Goal: Task Accomplishment & Management: Manage account settings

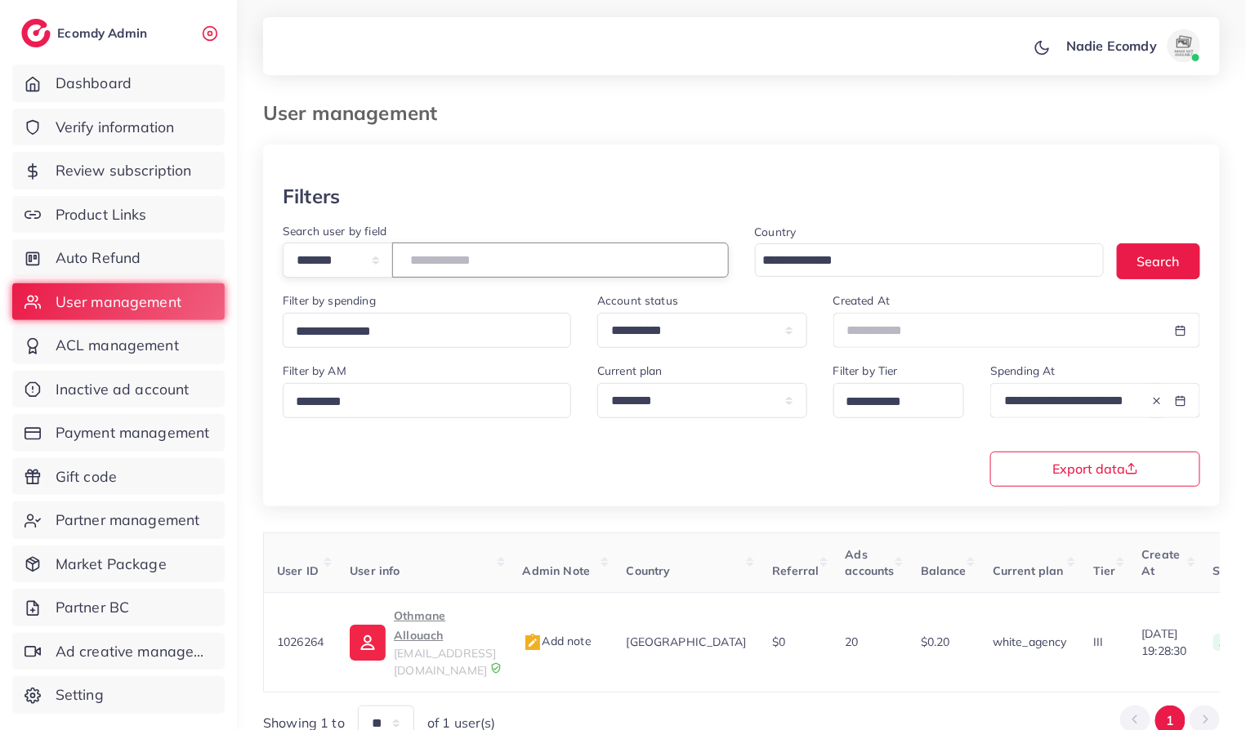
click at [460, 266] on input "*******" at bounding box center [560, 260] width 337 height 35
type input "*****"
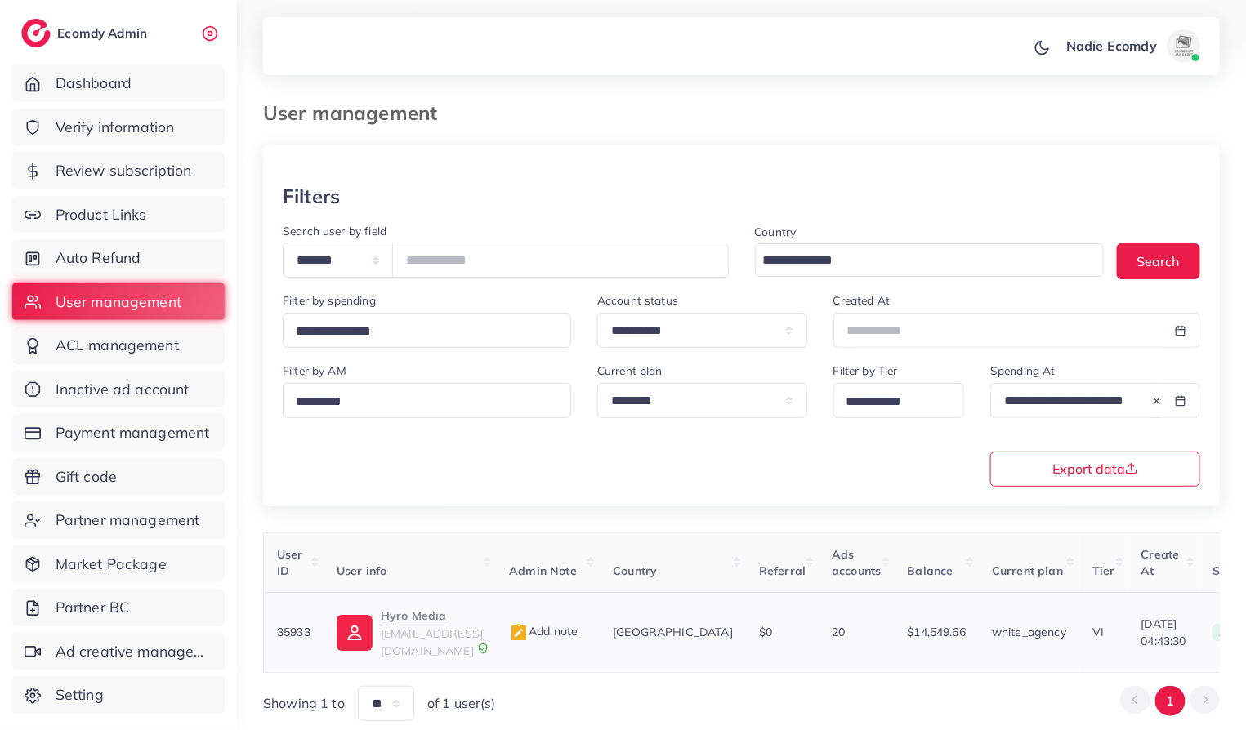
click at [386, 629] on span "parsa@hyromedia.com" at bounding box center [432, 641] width 102 height 31
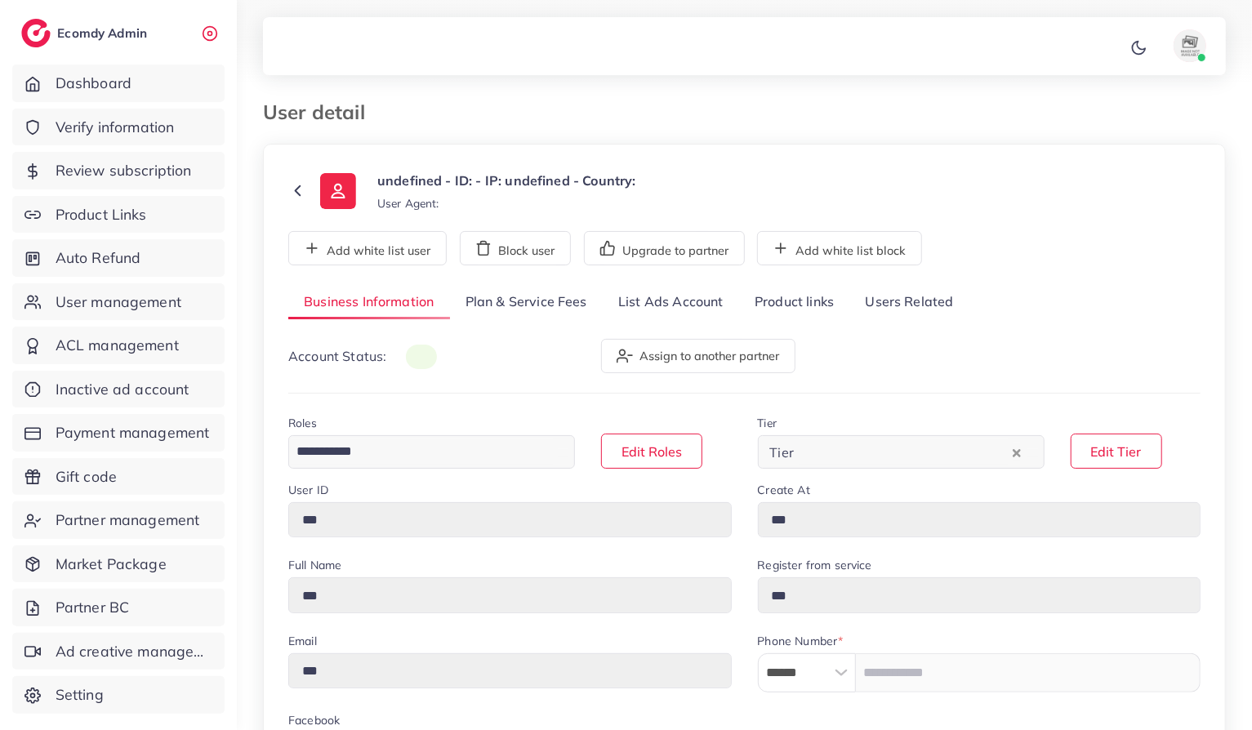
scroll to position [3, 0]
click at [662, 297] on link "List Ads Account" at bounding box center [671, 300] width 136 height 35
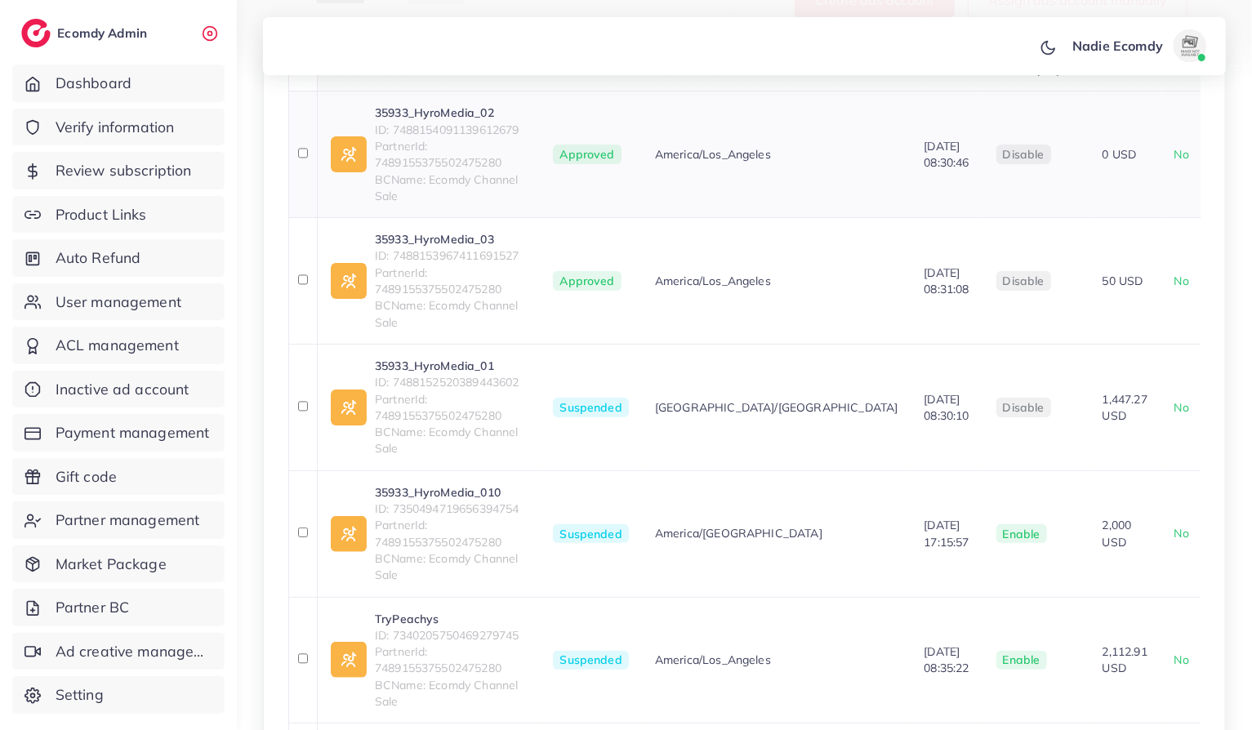
scroll to position [363, 0]
click at [448, 115] on link "35933_HyroMedia_02" at bounding box center [451, 113] width 153 height 16
drag, startPoint x: 391, startPoint y: 131, endPoint x: 545, endPoint y: 127, distance: 153.6
click at [540, 127] on td "35933_HyroMedia_02 ID: 7488154091139612679 PartnerId: 7489155375502475280 BCNam…" at bounding box center [428, 155] width 223 height 127
copy span "7488154091139612679"
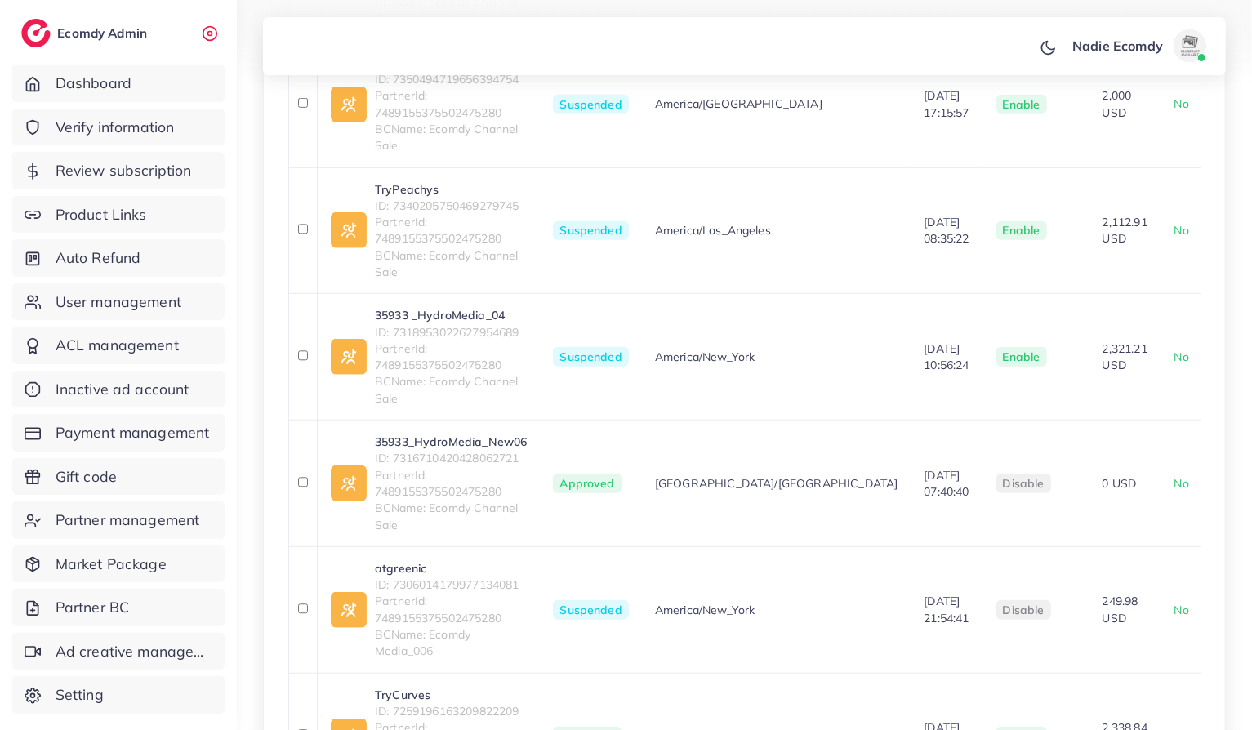
scroll to position [866, 0]
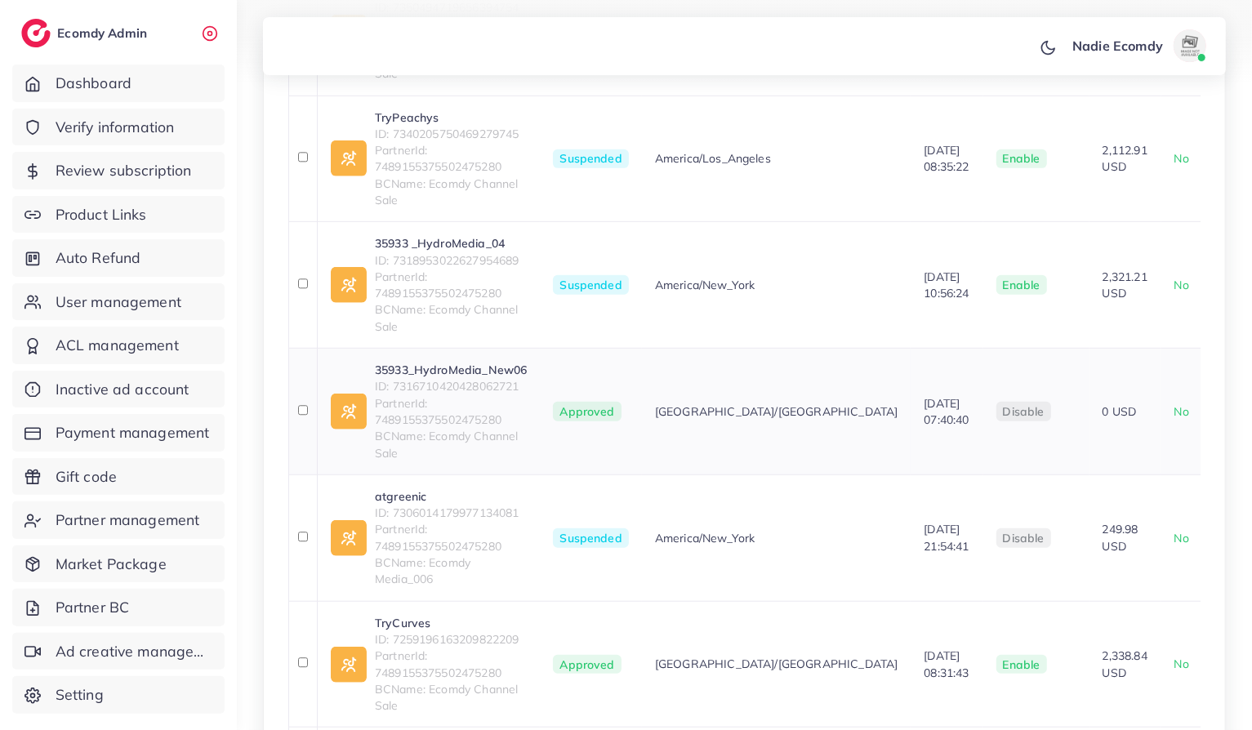
drag, startPoint x: 390, startPoint y: 384, endPoint x: 551, endPoint y: 382, distance: 161.7
click at [540, 382] on td "35933_HydroMedia_New06 ID: 7316710420428062721 PartnerId: 7489155375502475280 B…" at bounding box center [428, 412] width 223 height 127
click at [488, 384] on span "ID: 7316710420428062721" at bounding box center [451, 386] width 153 height 16
click at [441, 369] on link "35933_HydroMedia_New06" at bounding box center [451, 370] width 153 height 16
drag, startPoint x: 391, startPoint y: 386, endPoint x: 546, endPoint y: 377, distance: 154.6
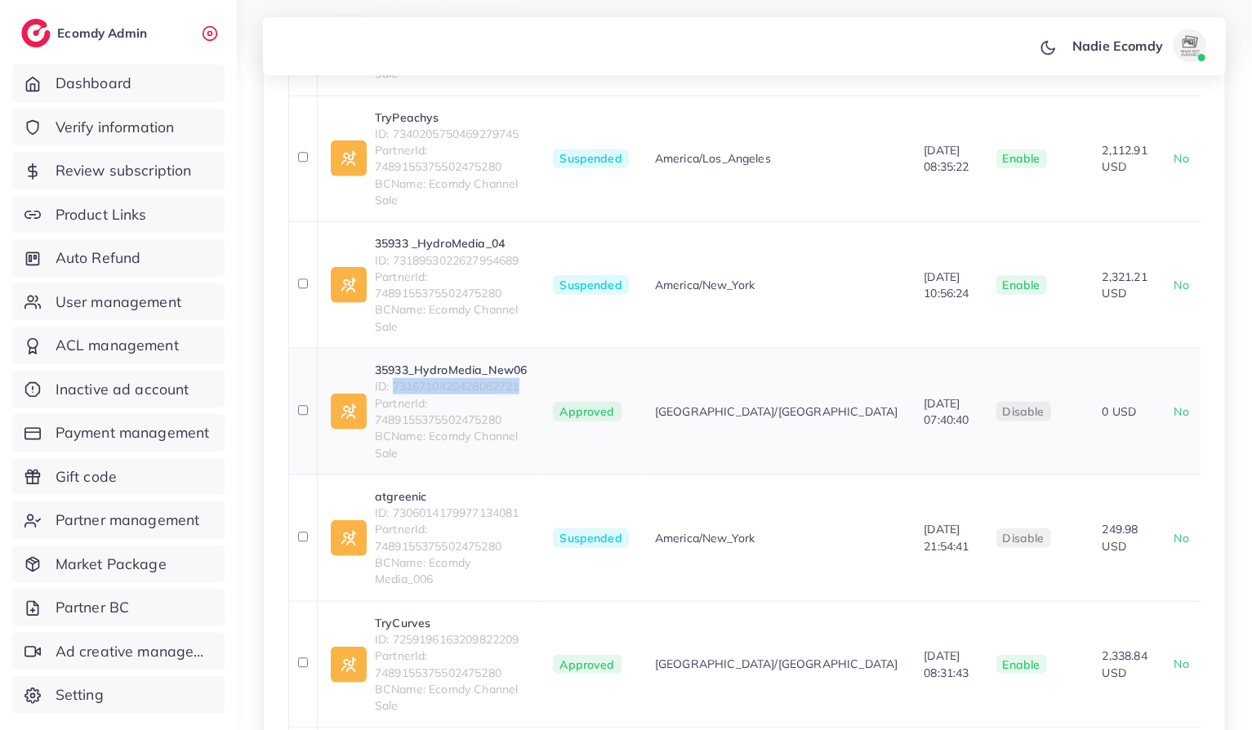
click at [540, 377] on td "35933_HydroMedia_New06 ID: 7316710420428062721 PartnerId: 7489155375502475280 B…" at bounding box center [428, 412] width 223 height 127
copy span "7316710420428062721"
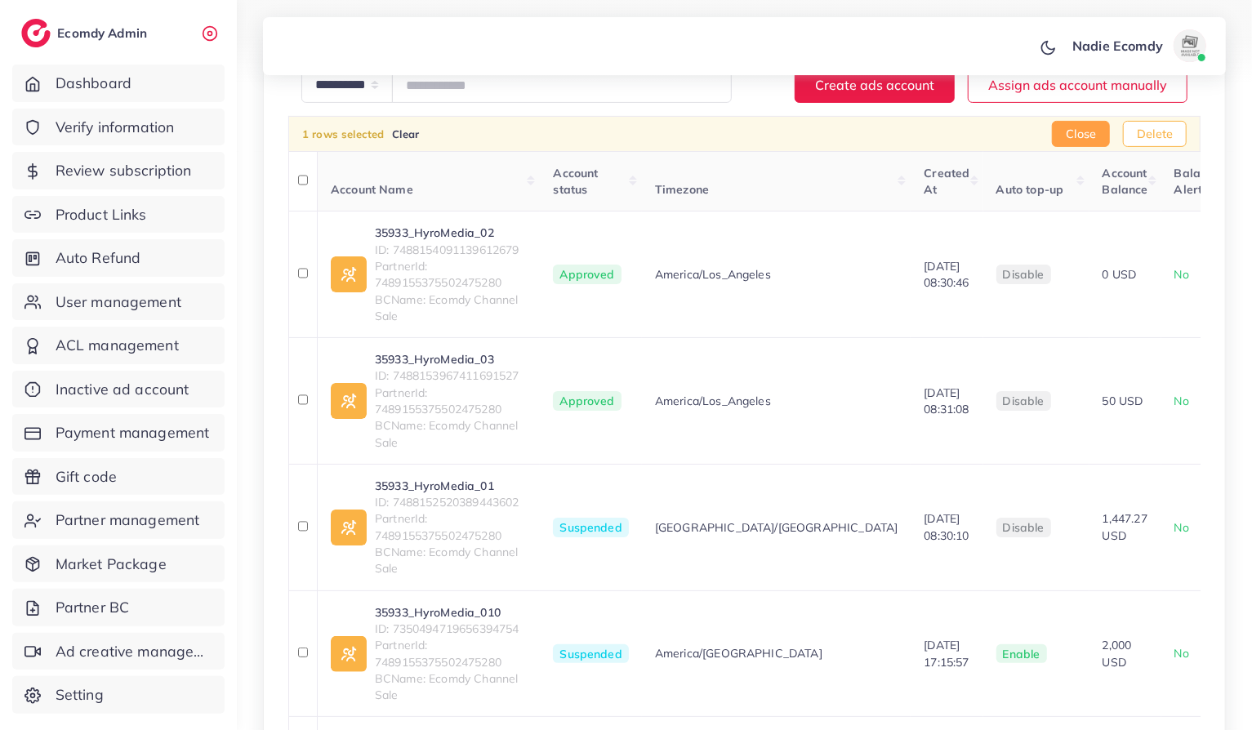
scroll to position [19, 0]
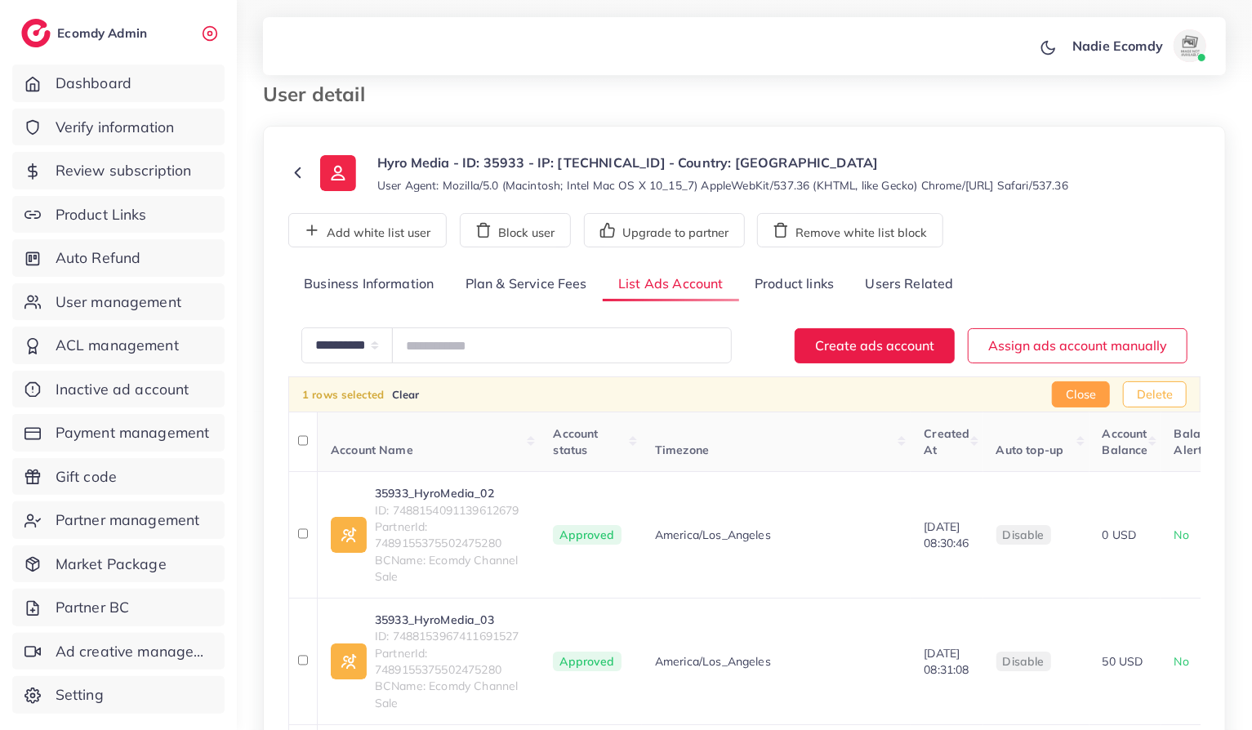
click at [1162, 387] on button "Delete" at bounding box center [1155, 394] width 64 height 26
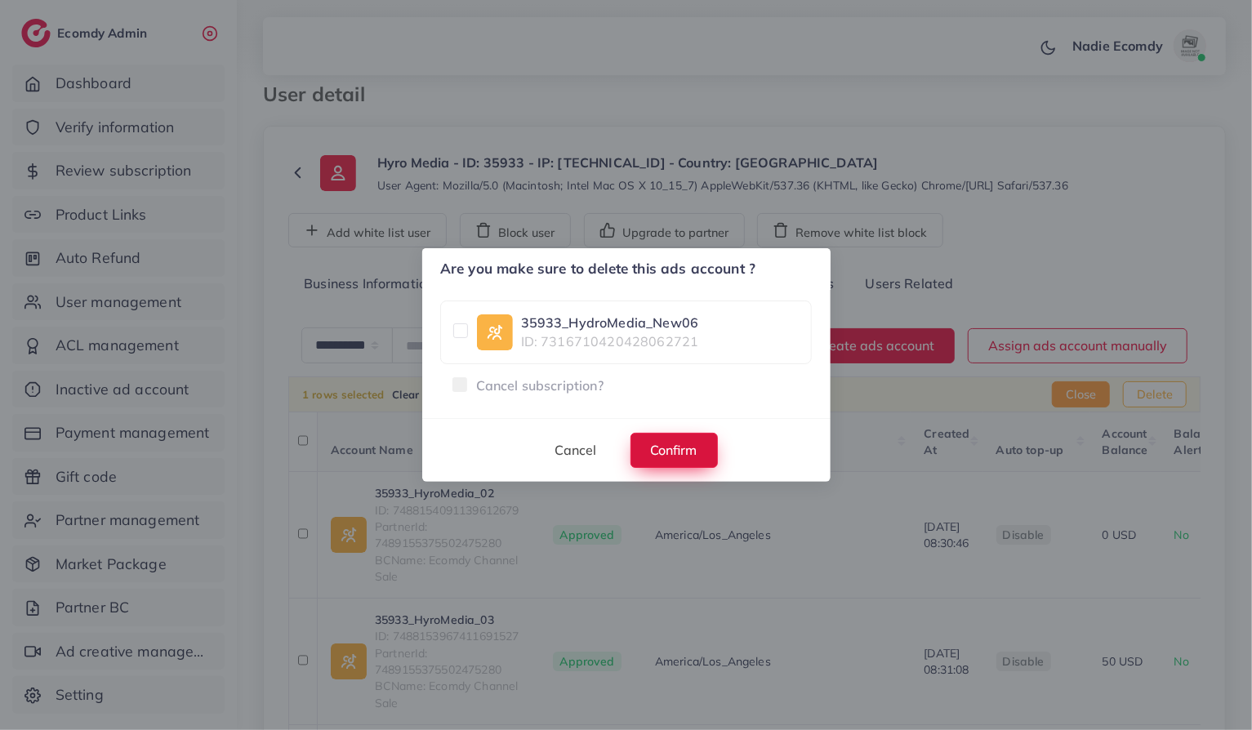
click at [680, 445] on span "Confirm" at bounding box center [674, 450] width 47 height 16
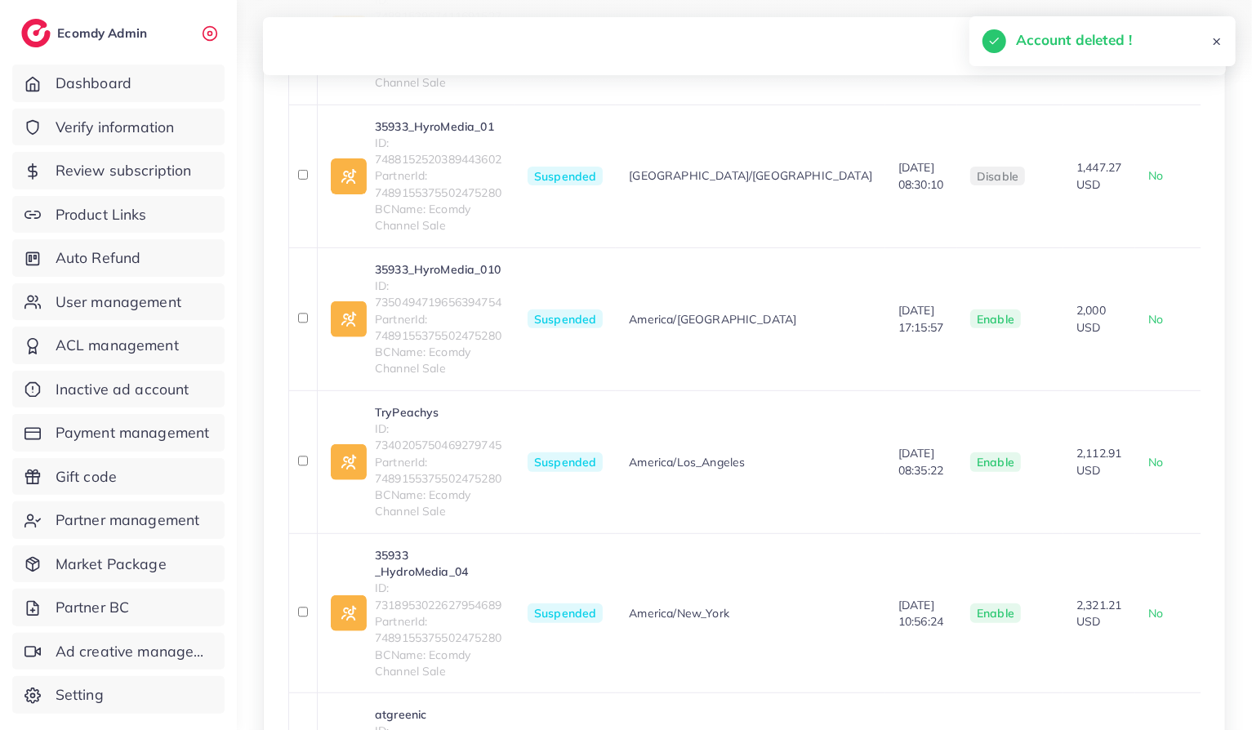
scroll to position [1155, 0]
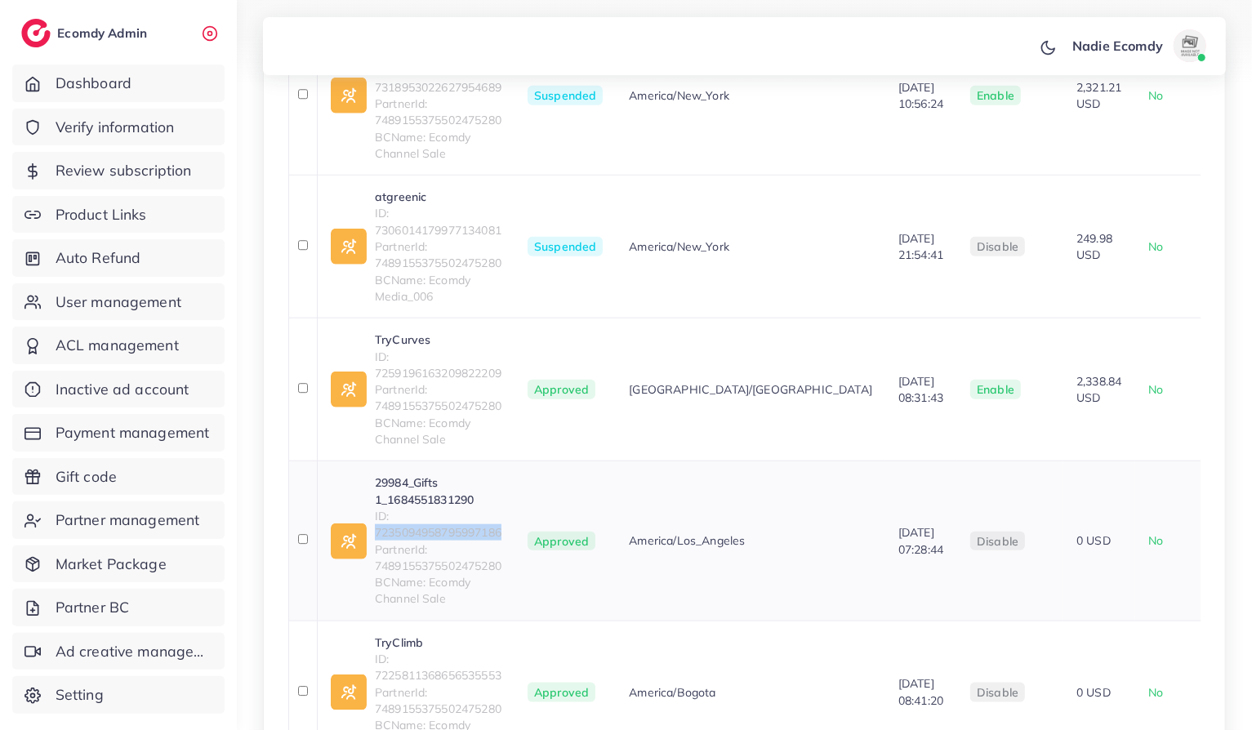
drag, startPoint x: 391, startPoint y: 348, endPoint x: 533, endPoint y: 343, distance: 141.4
click at [502, 508] on span "ID: 7235094958795997186" at bounding box center [438, 524] width 127 height 33
copy span "7235094958795997186"
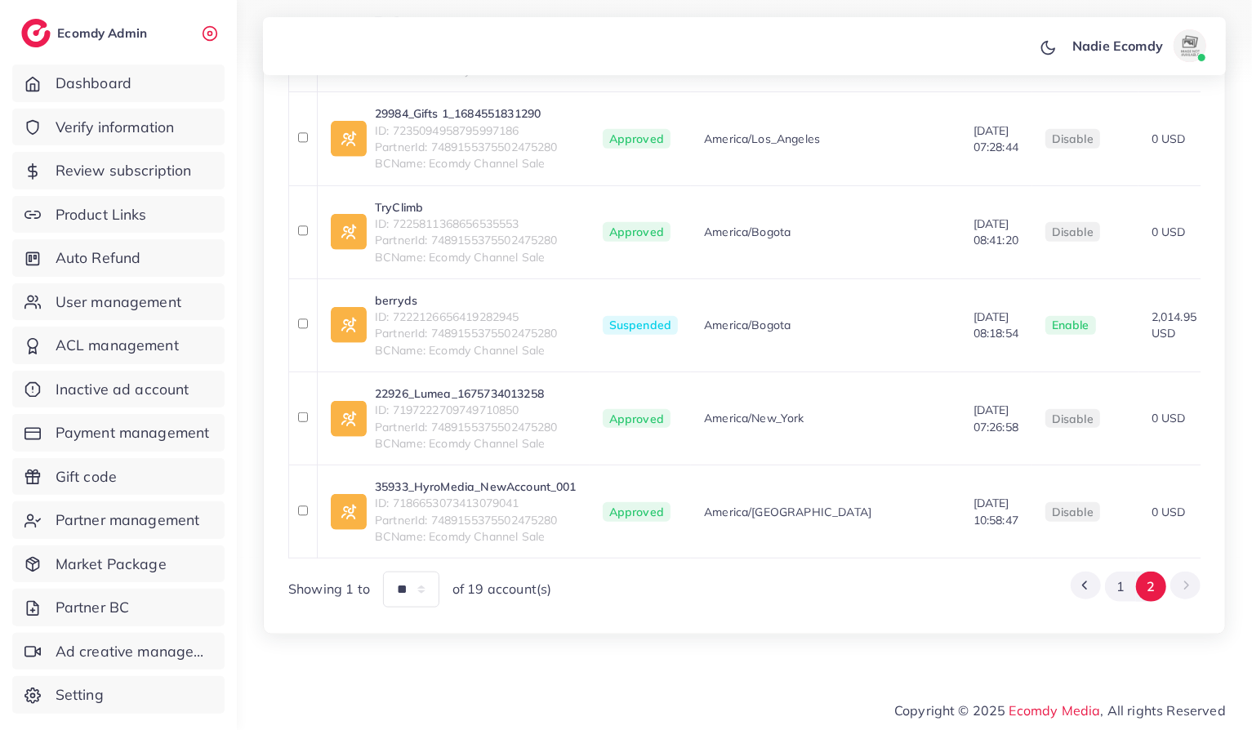
scroll to position [747, 0]
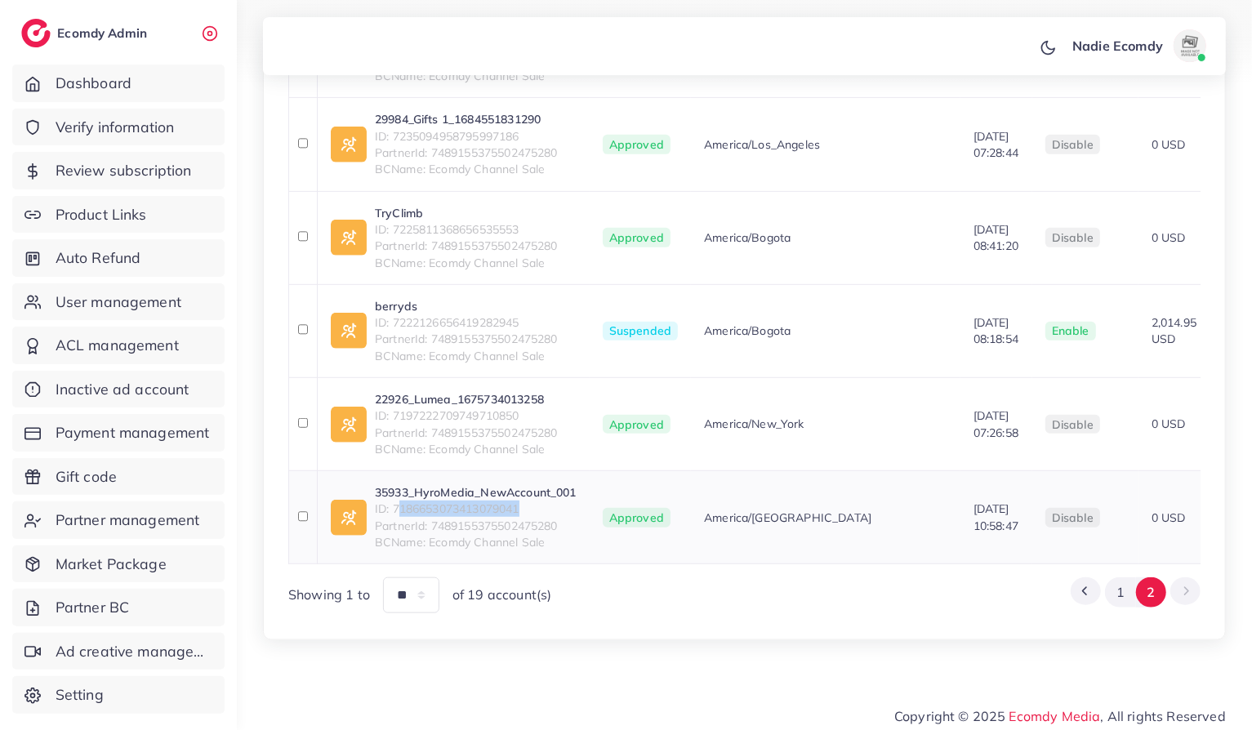
drag, startPoint x: 490, startPoint y: 501, endPoint x: 395, endPoint y: 503, distance: 94.8
click at [395, 503] on span "ID: 7186653073413079041" at bounding box center [476, 509] width 202 height 16
click at [631, 595] on div "Showing 1 to ** ** ** *** of 19 account(s) 1 2" at bounding box center [744, 594] width 912 height 35
drag, startPoint x: 391, startPoint y: 505, endPoint x: 543, endPoint y: 500, distance: 152.0
click at [543, 501] on span "ID: 7186653073413079041" at bounding box center [476, 509] width 202 height 16
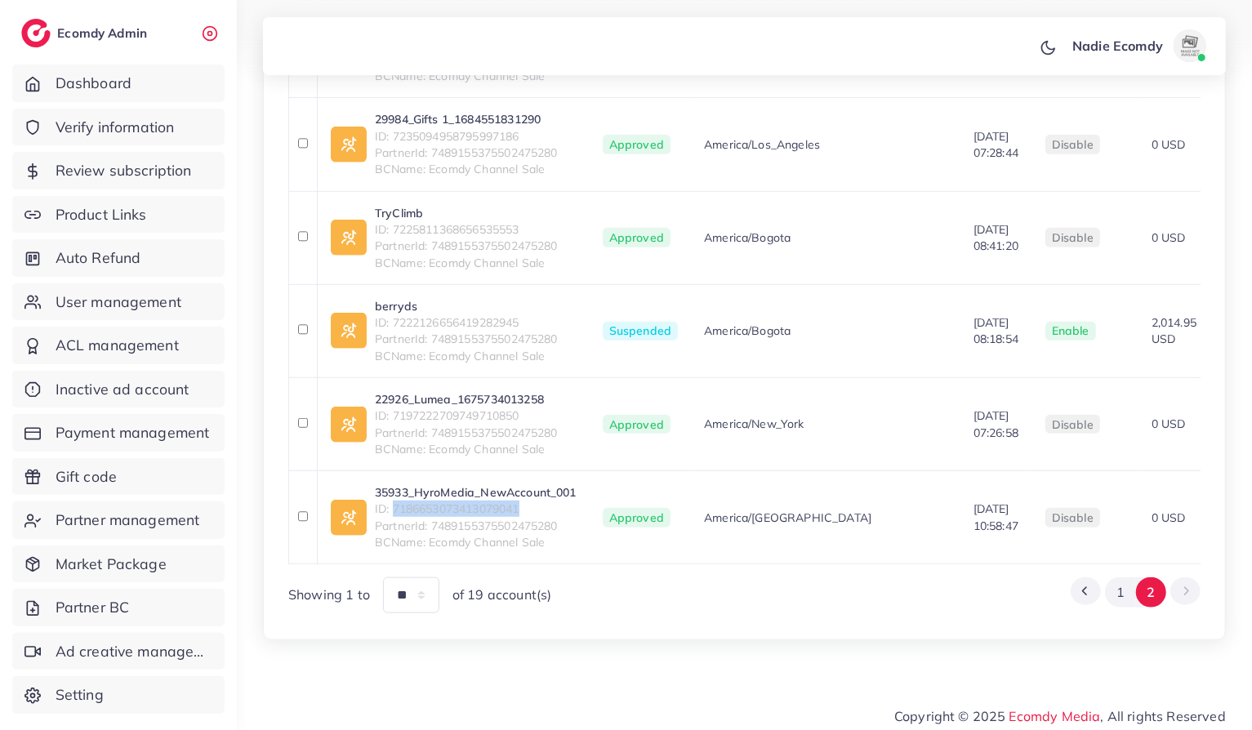
copy span "7186653073413079041"
drag, startPoint x: 393, startPoint y: 411, endPoint x: 555, endPoint y: 410, distance: 161.7
click at [555, 410] on span "ID: 7197222709749710850" at bounding box center [466, 416] width 183 height 16
copy span "7197222709749710850"
click at [493, 391] on link "22926_Lumea_1675734013258" at bounding box center [466, 399] width 183 height 16
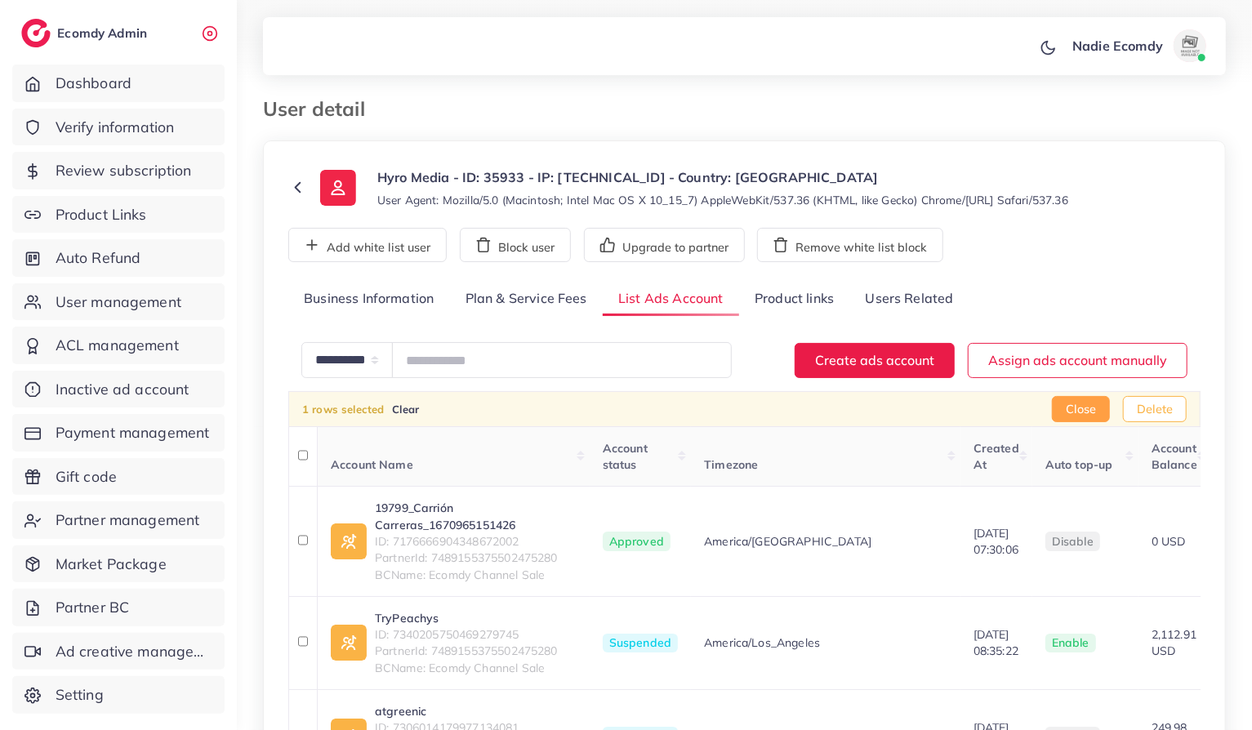
scroll to position [0, 0]
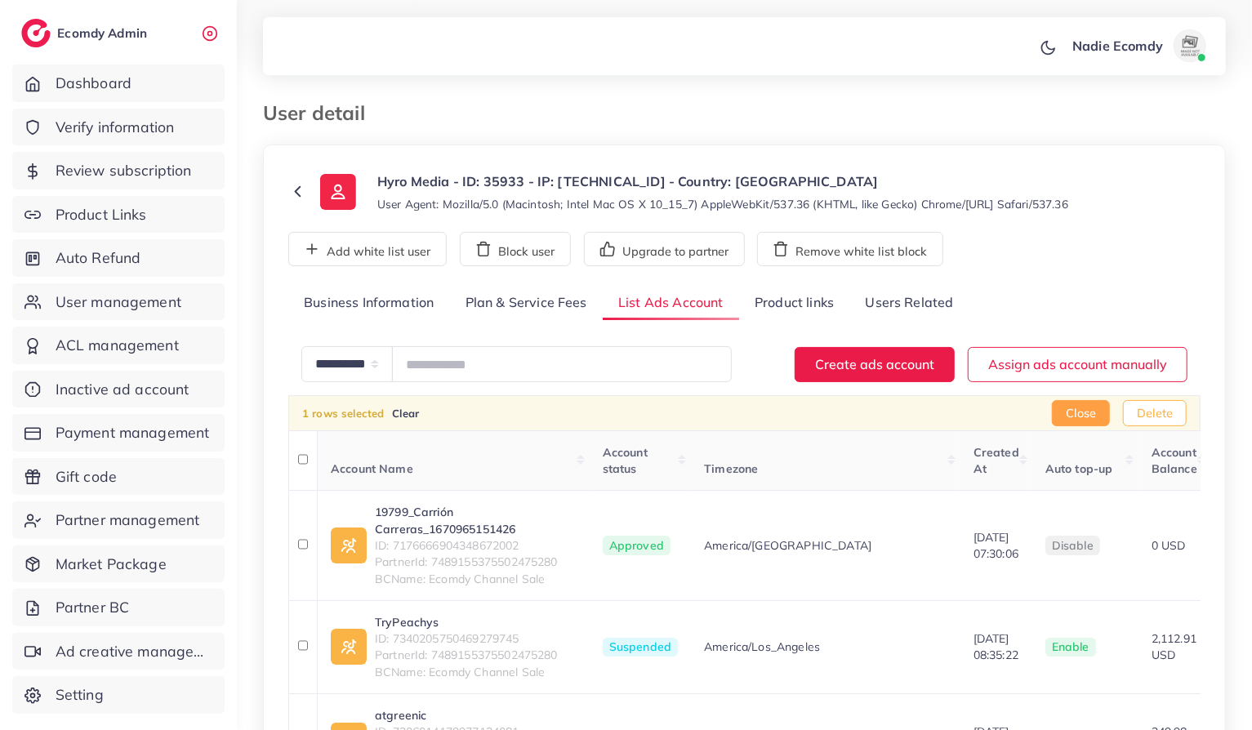
click at [1159, 421] on button "Delete" at bounding box center [1155, 413] width 64 height 26
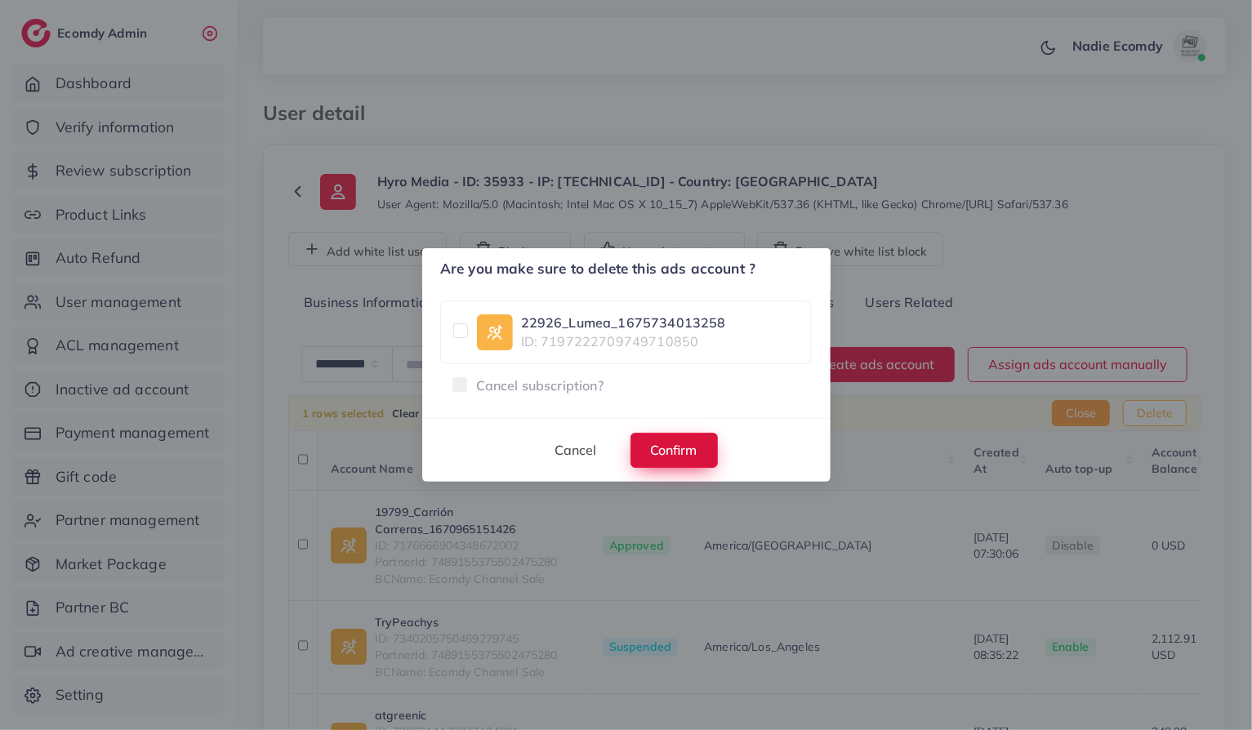
click at [668, 451] on span "Confirm" at bounding box center [674, 450] width 47 height 16
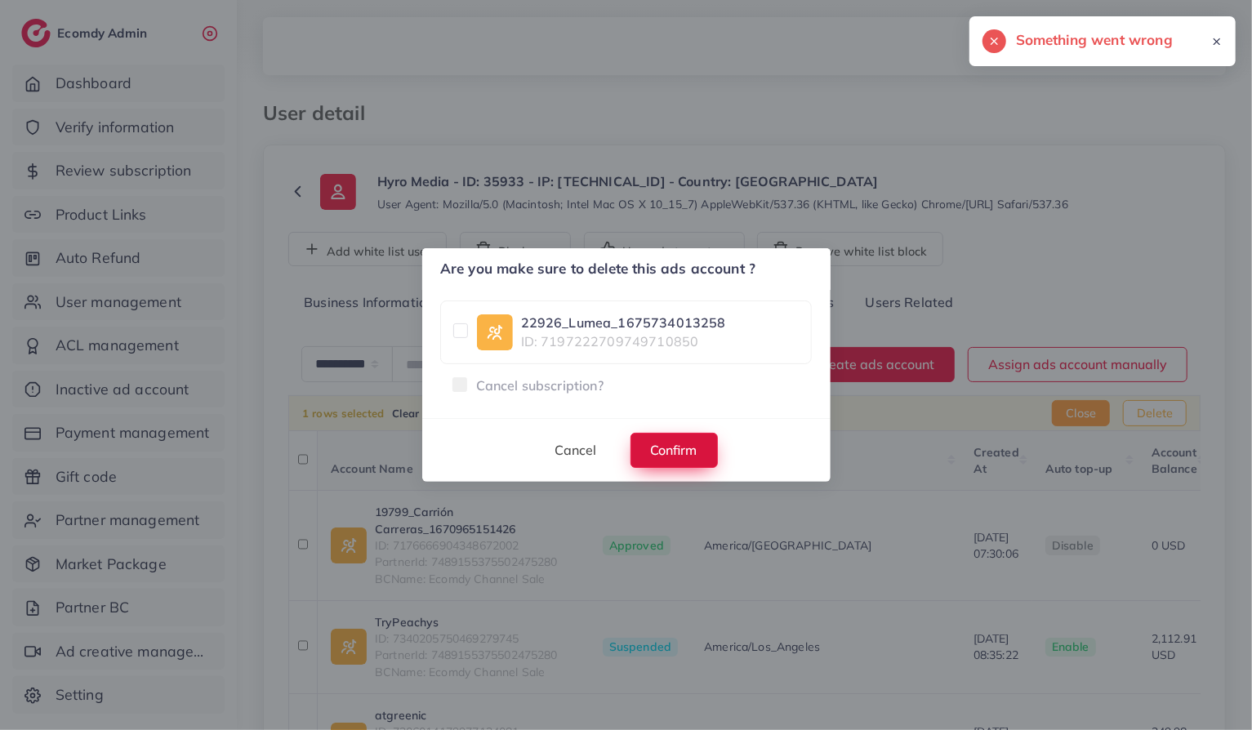
click at [675, 453] on span "Confirm" at bounding box center [674, 450] width 47 height 16
